Goal: Task Accomplishment & Management: Manage account settings

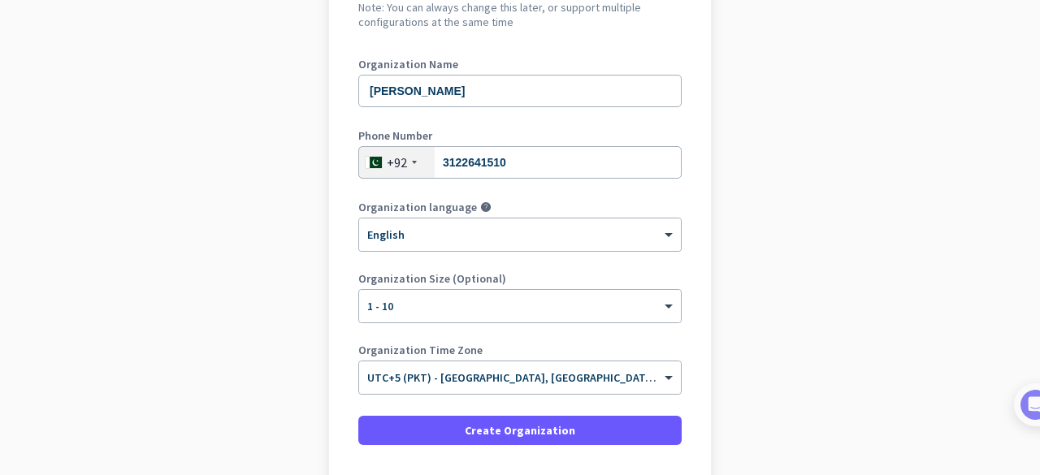
scroll to position [310, 0]
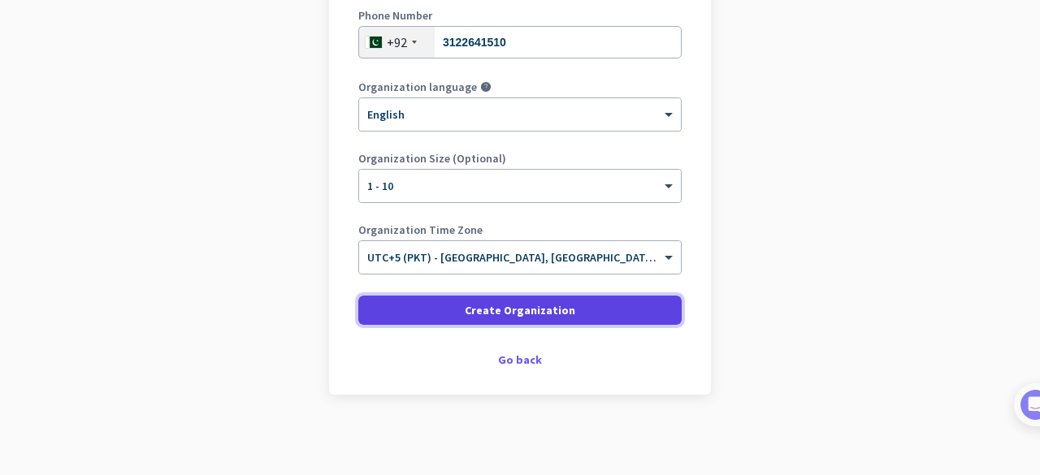
click at [509, 321] on span at bounding box center [519, 310] width 323 height 39
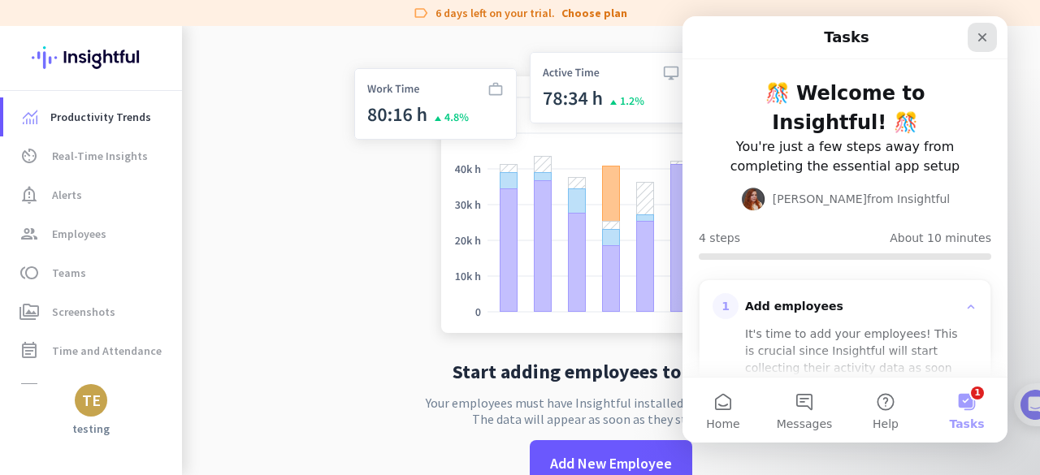
click at [980, 38] on icon "Close" at bounding box center [982, 37] width 13 height 13
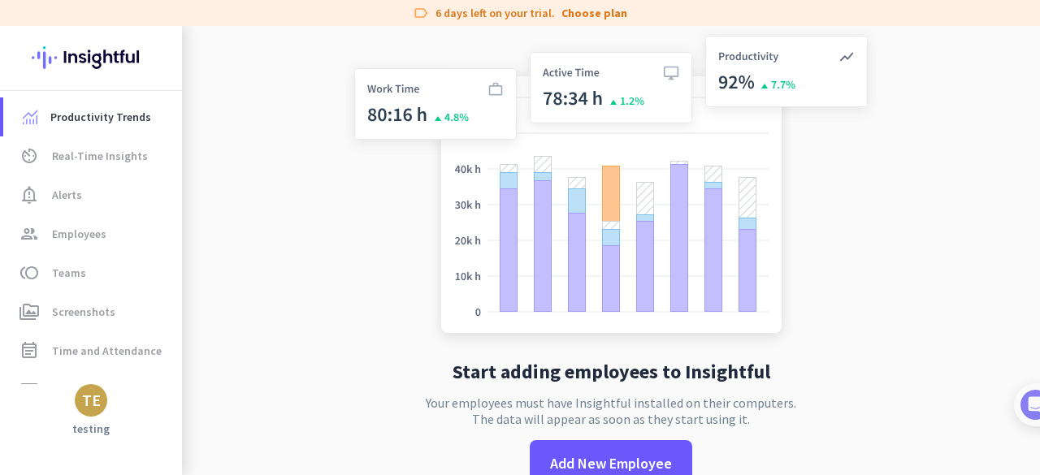
click at [349, 294] on img at bounding box center [611, 187] width 538 height 323
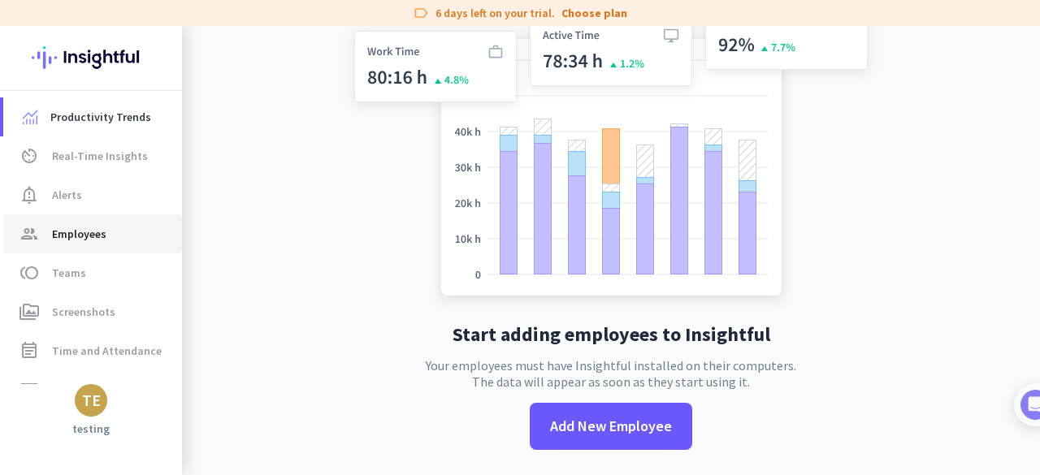
scroll to position [148, 0]
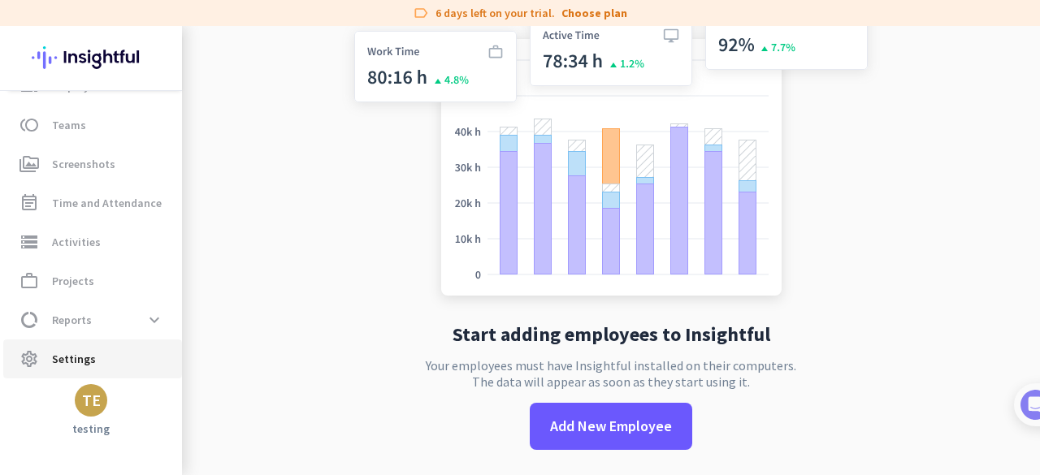
click at [83, 363] on span "Settings" at bounding box center [74, 359] width 44 height 20
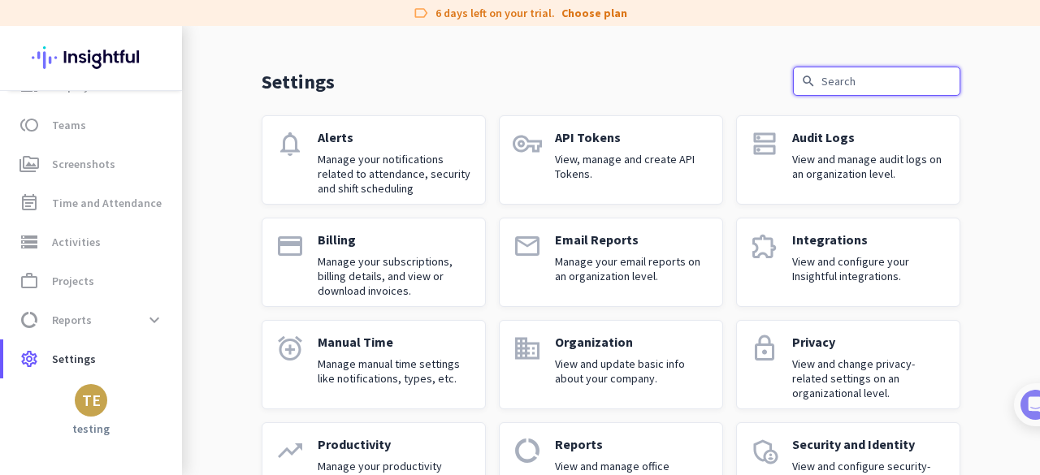
click at [861, 76] on input "text" at bounding box center [876, 81] width 167 height 29
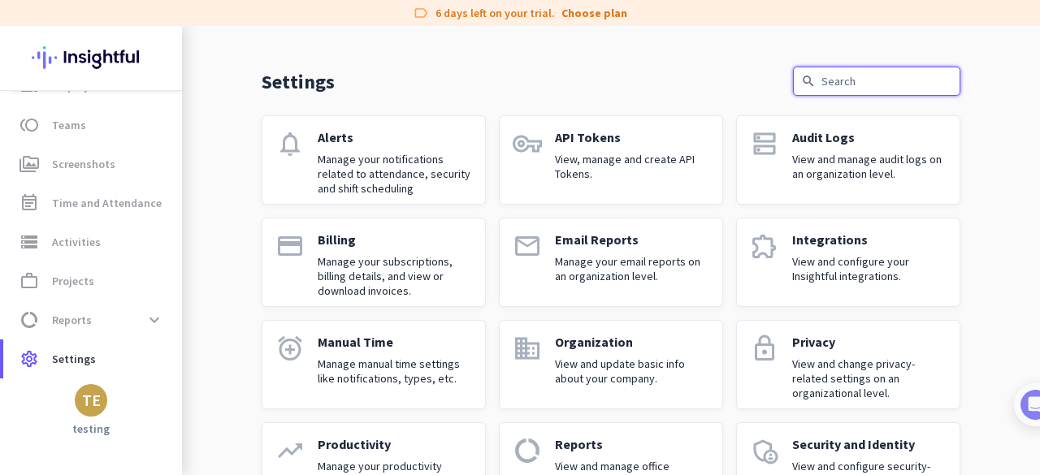
click at [861, 76] on input "text" at bounding box center [876, 81] width 167 height 29
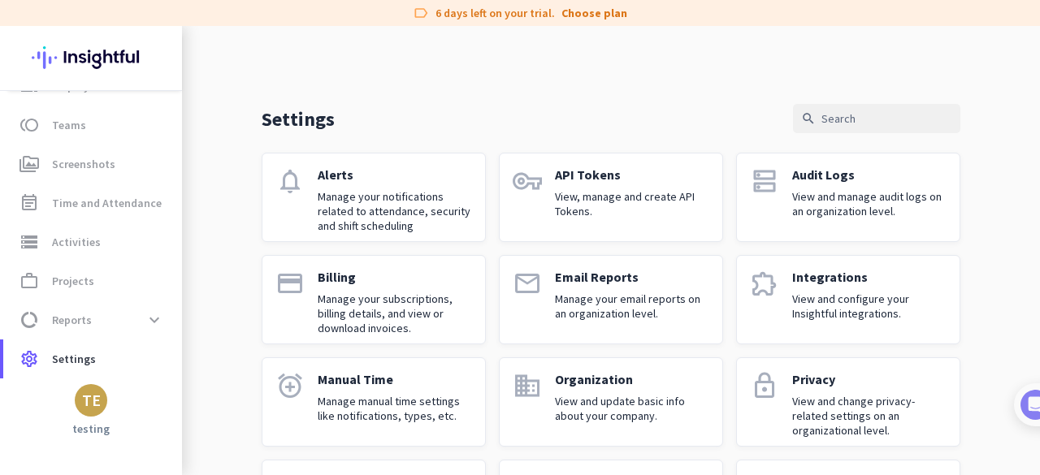
click at [262, 123] on p "Settings" at bounding box center [298, 118] width 73 height 25
click at [94, 401] on div "TE" at bounding box center [91, 400] width 19 height 16
click at [166, 277] on span "Personal Settings" at bounding box center [177, 282] width 98 height 15
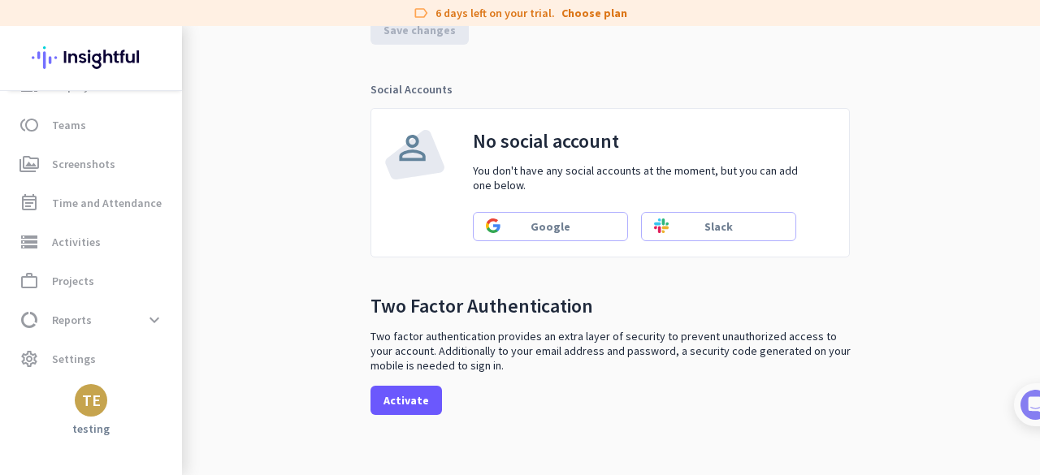
scroll to position [557, 0]
